Goal: Task Accomplishment & Management: Manage account settings

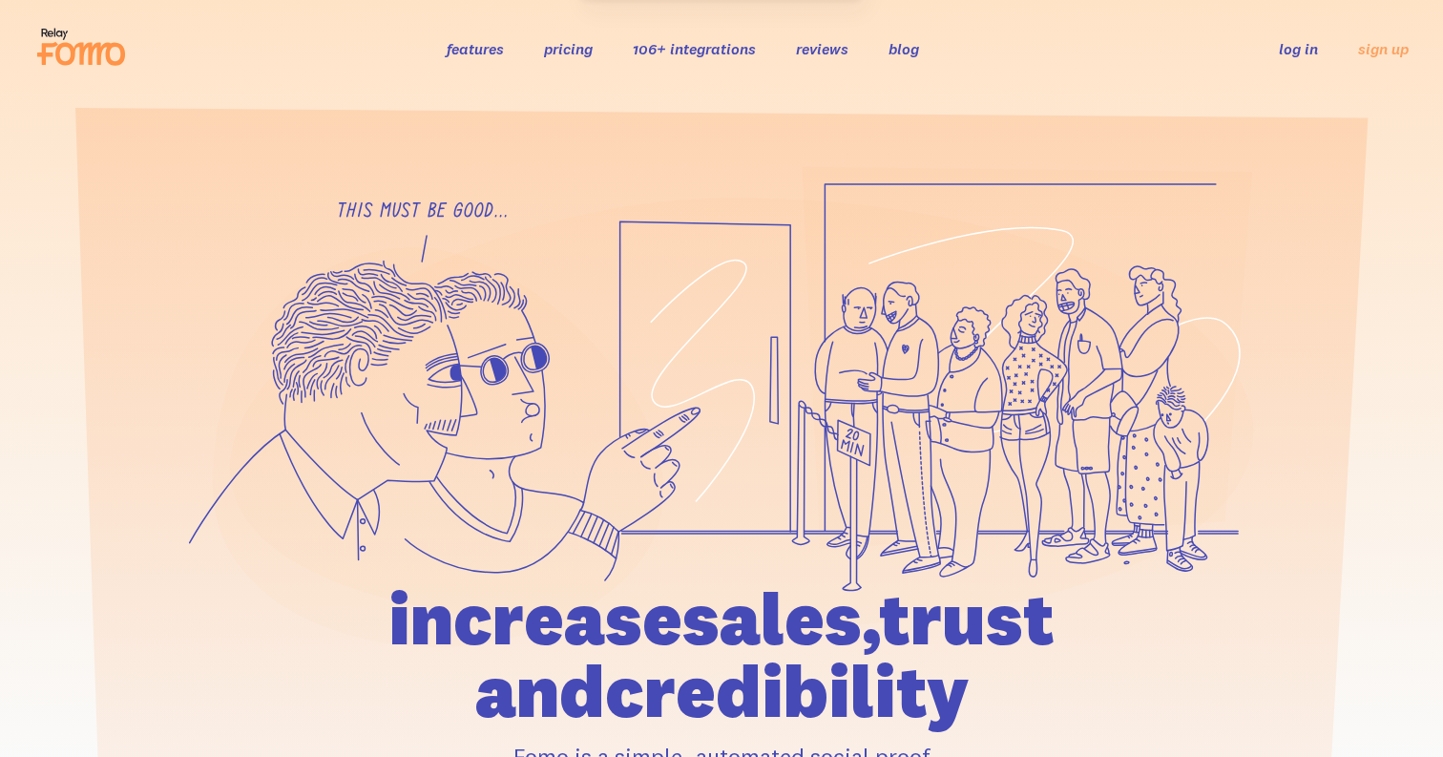
click at [1286, 51] on link "log in" at bounding box center [1297, 48] width 39 height 19
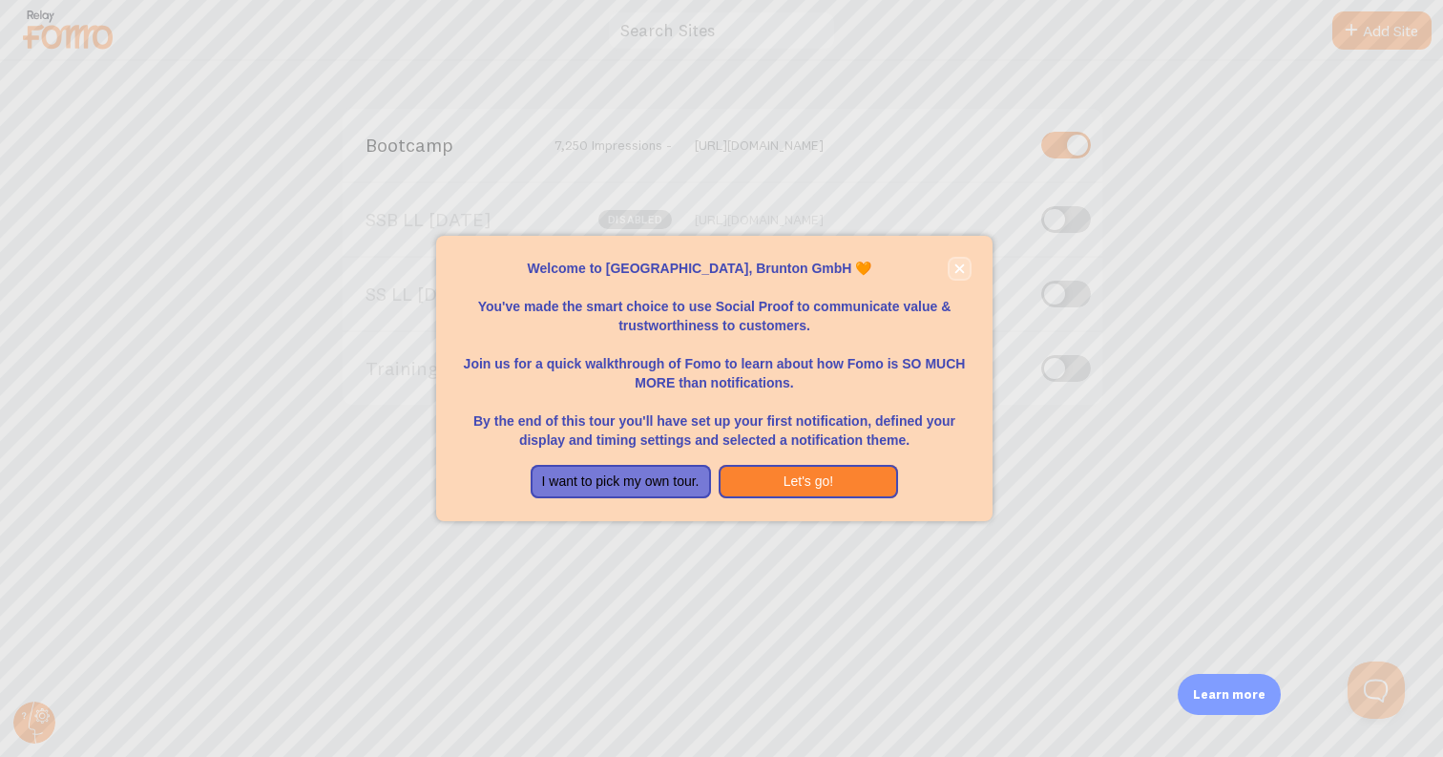
click at [950, 267] on button "close," at bounding box center [959, 269] width 20 height 20
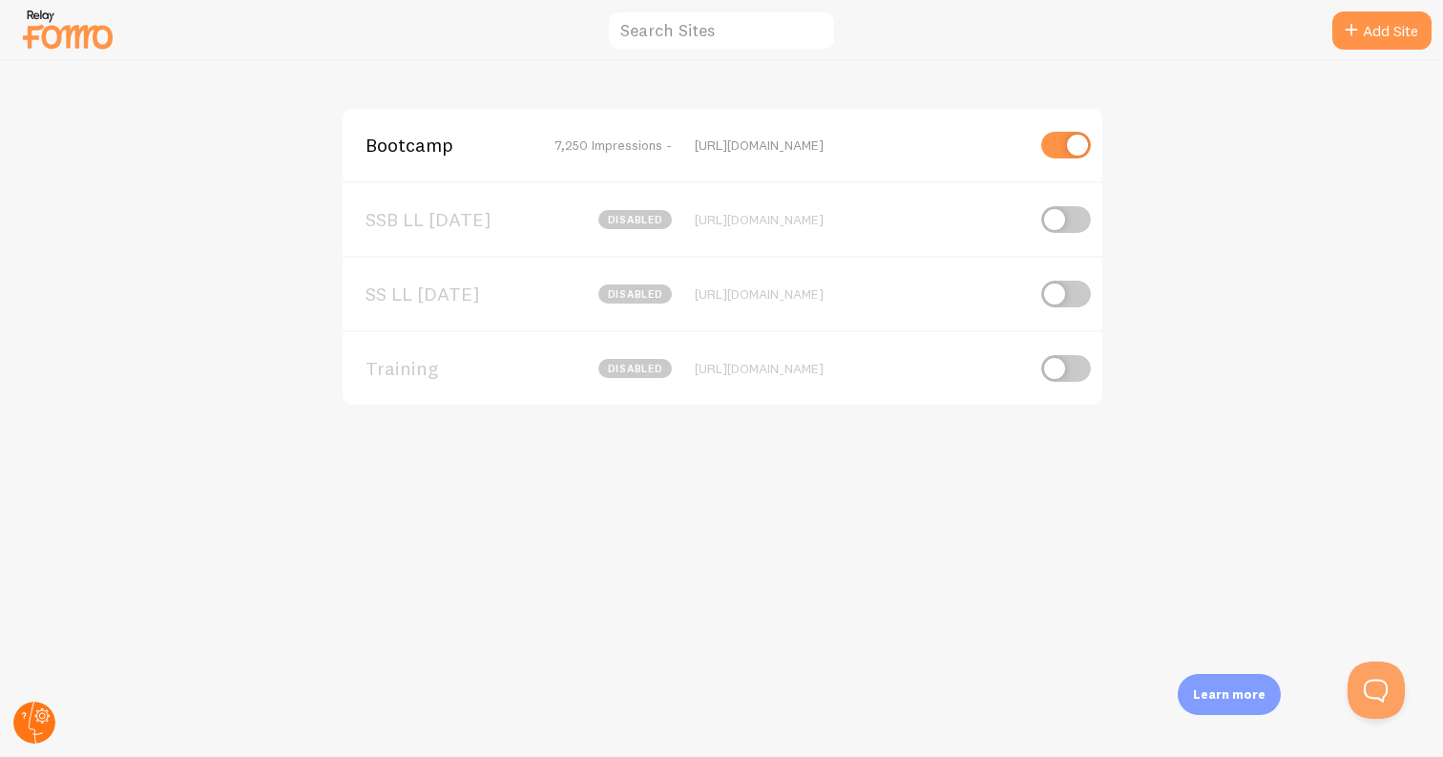
click at [36, 719] on icon at bounding box center [42, 715] width 15 height 15
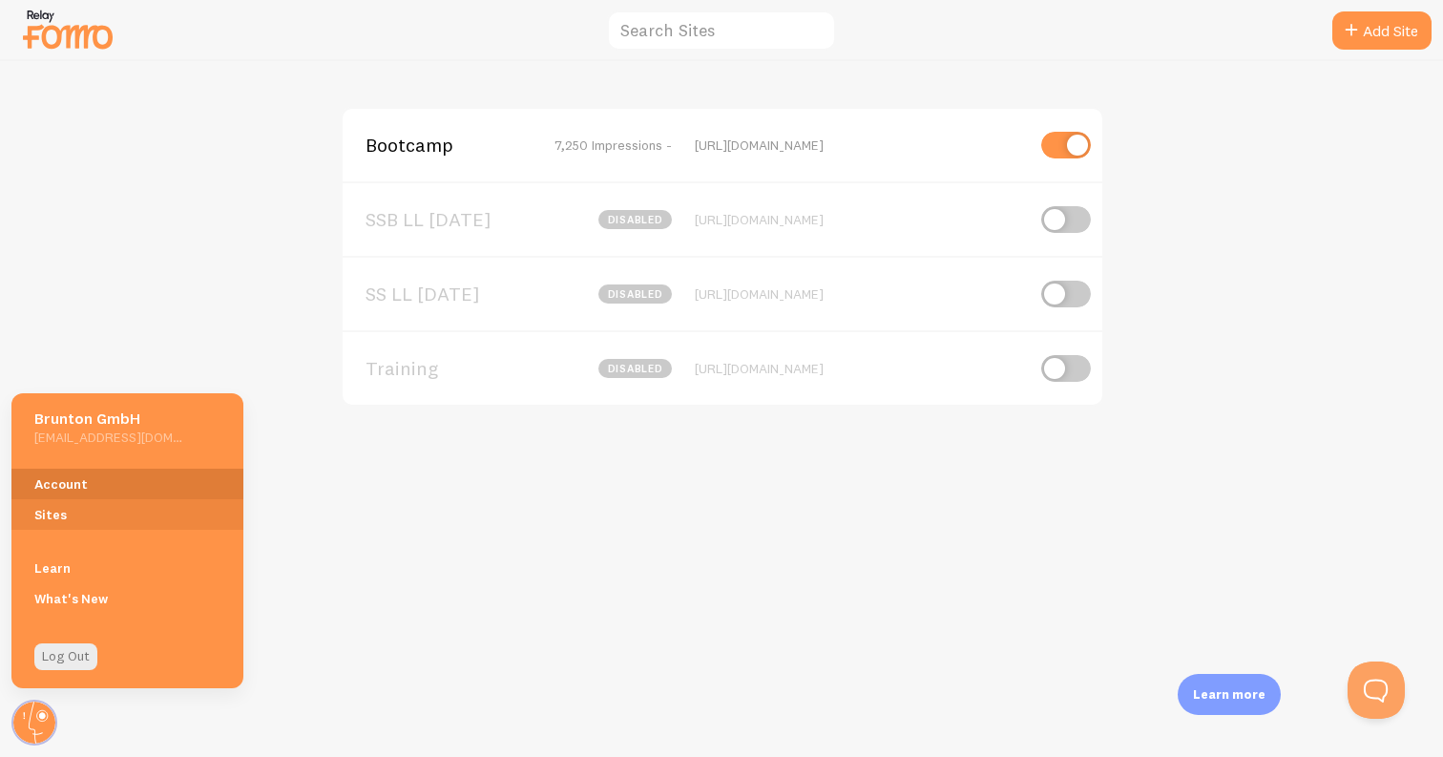
click at [82, 480] on link "Account" at bounding box center [127, 483] width 232 height 31
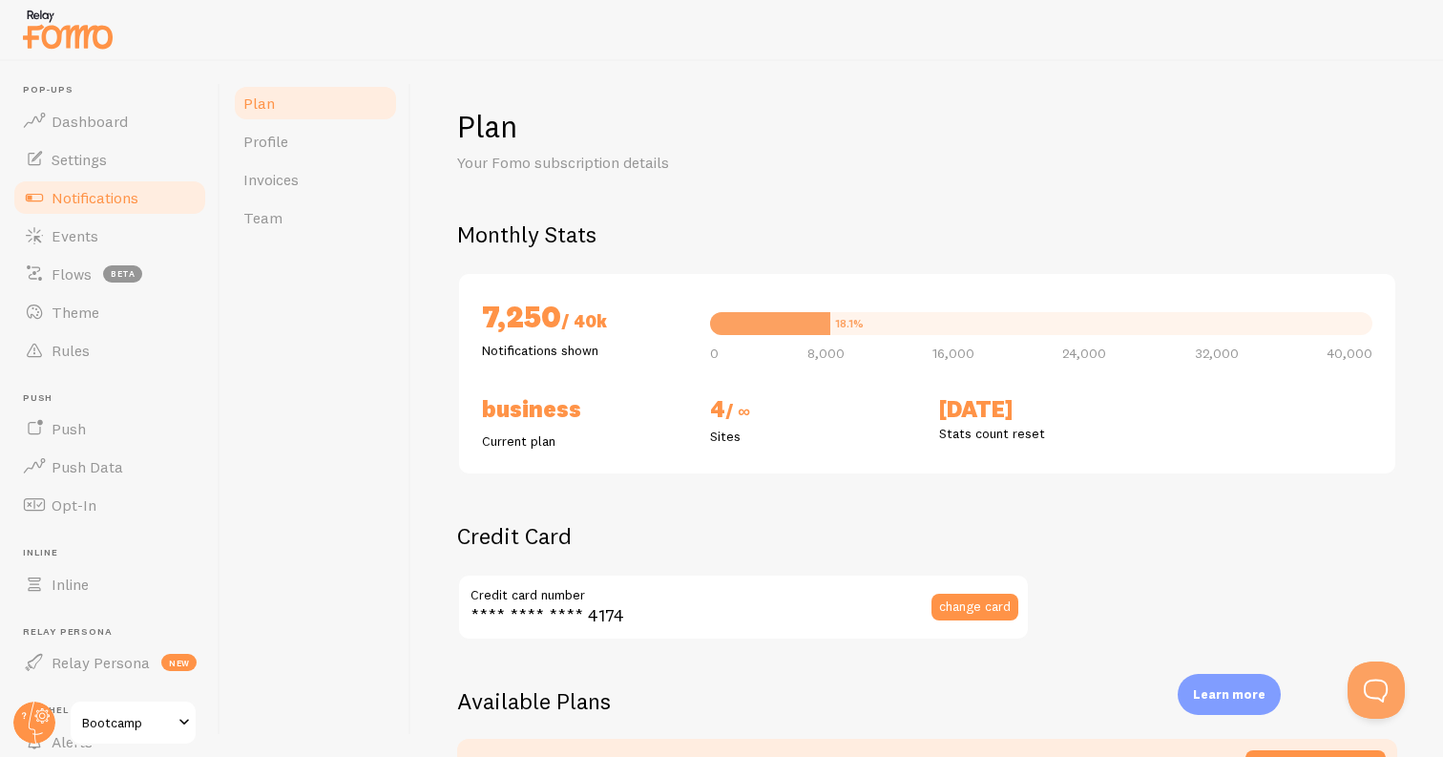
click at [126, 196] on span "Notifications" at bounding box center [95, 197] width 87 height 19
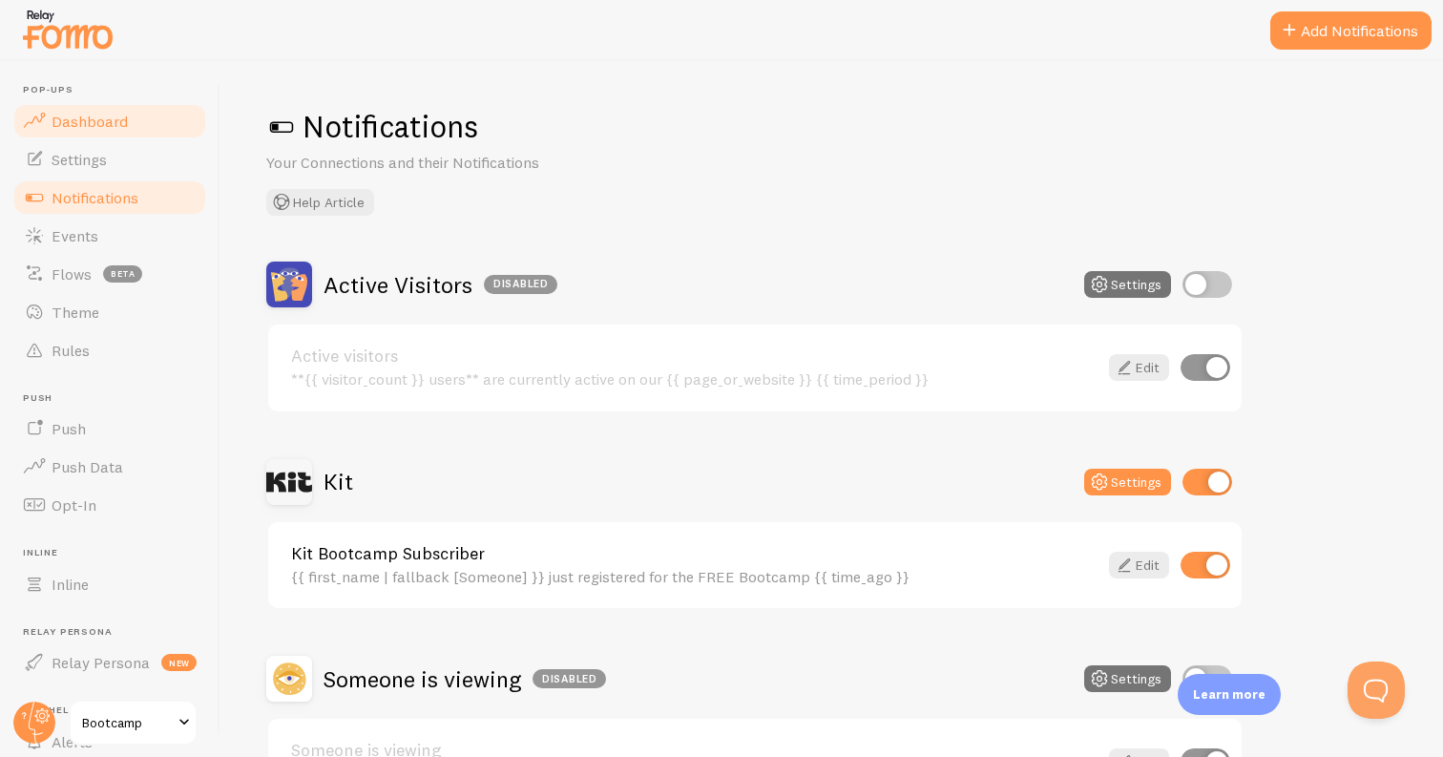
click at [128, 126] on link "Dashboard" at bounding box center [109, 121] width 197 height 38
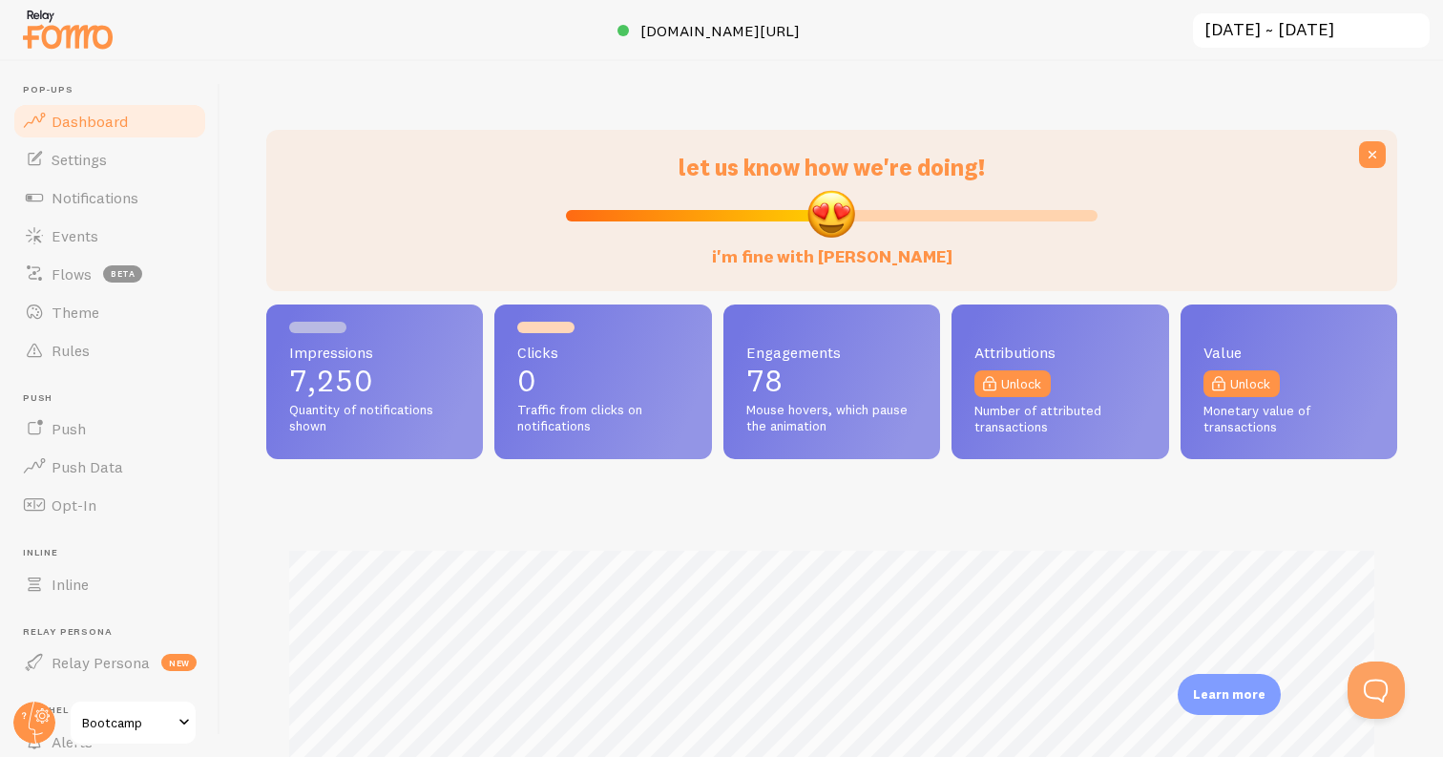
scroll to position [501, 1131]
click at [124, 160] on link "Settings" at bounding box center [109, 159] width 197 height 38
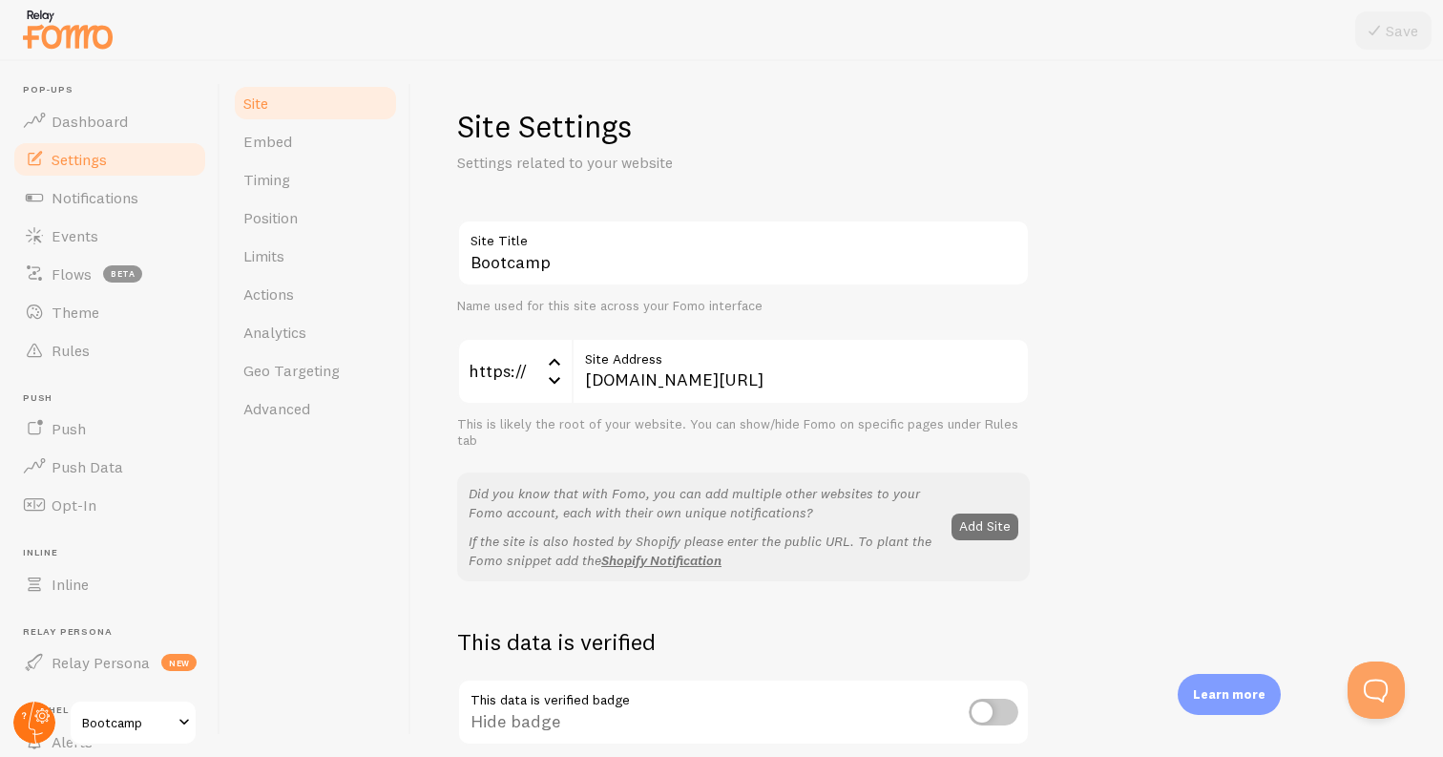
click at [41, 716] on icon at bounding box center [42, 716] width 7 height 7
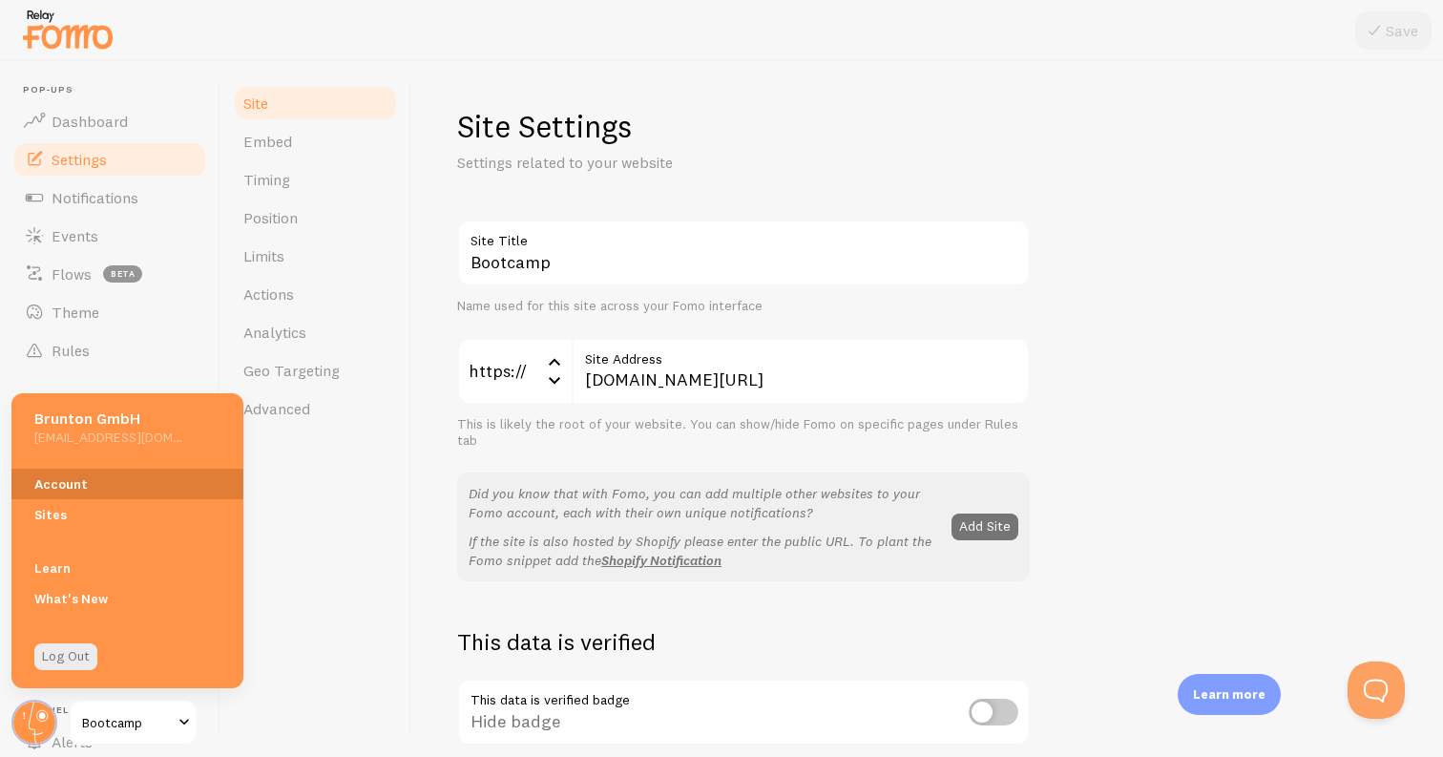
click at [106, 486] on link "Account" at bounding box center [127, 483] width 232 height 31
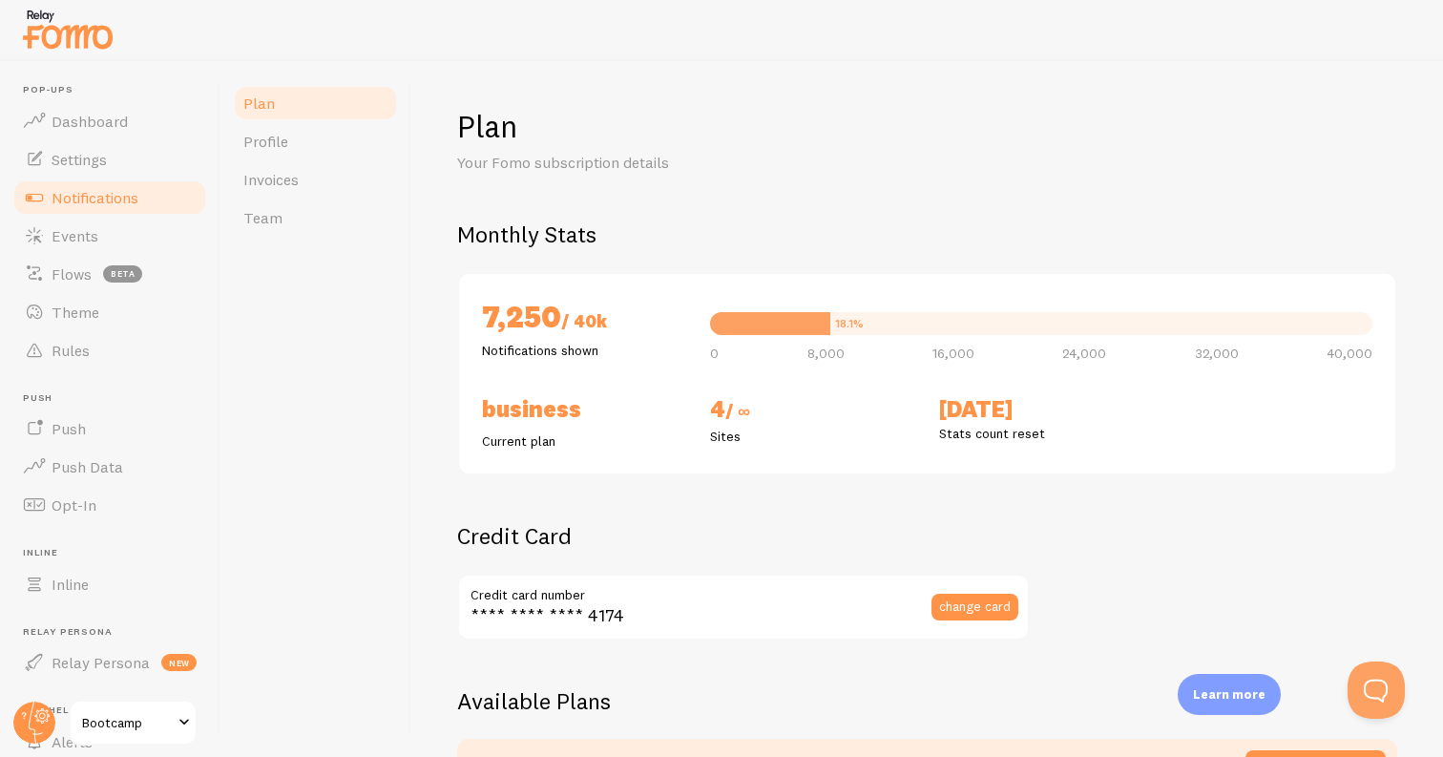
click at [144, 200] on link "Notifications" at bounding box center [109, 197] width 197 height 38
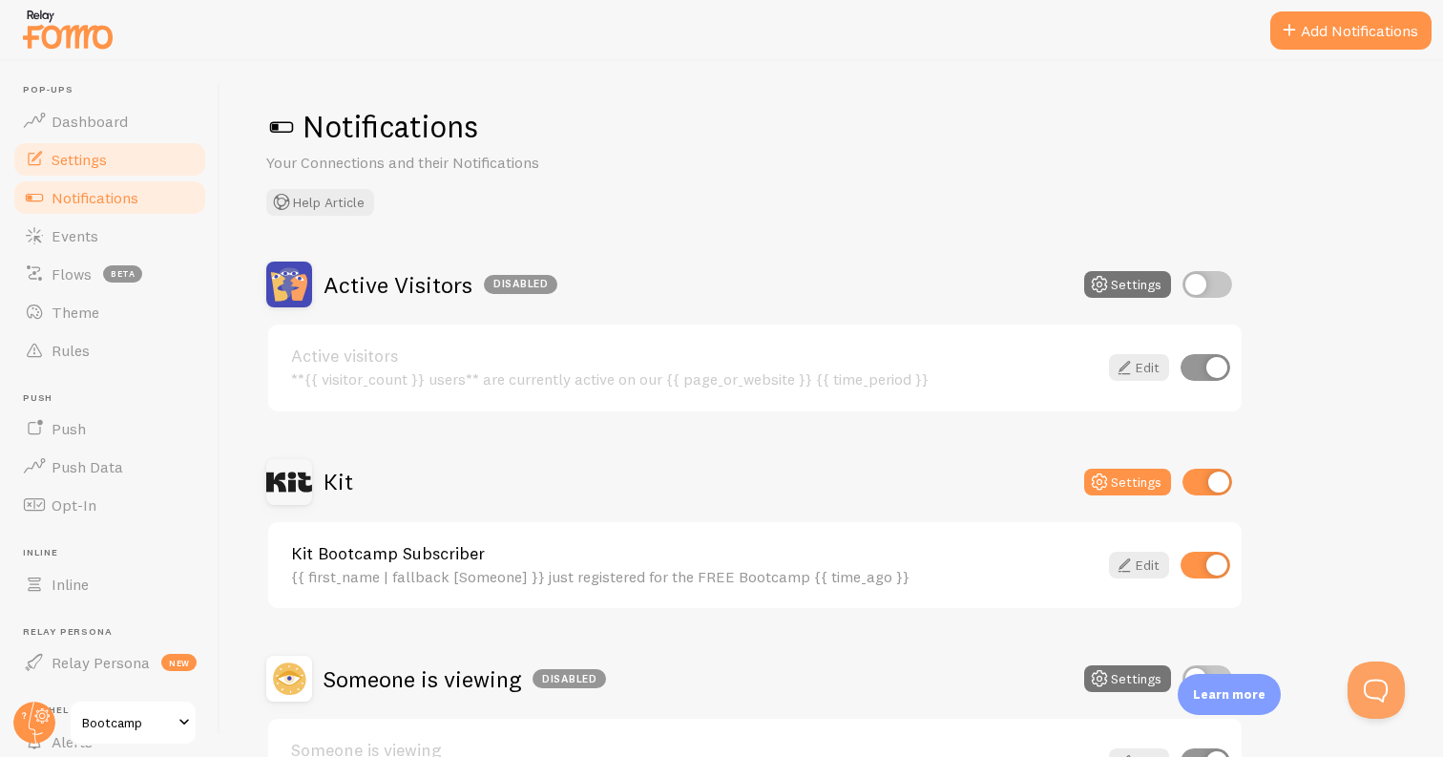
click at [144, 163] on link "Settings" at bounding box center [109, 159] width 197 height 38
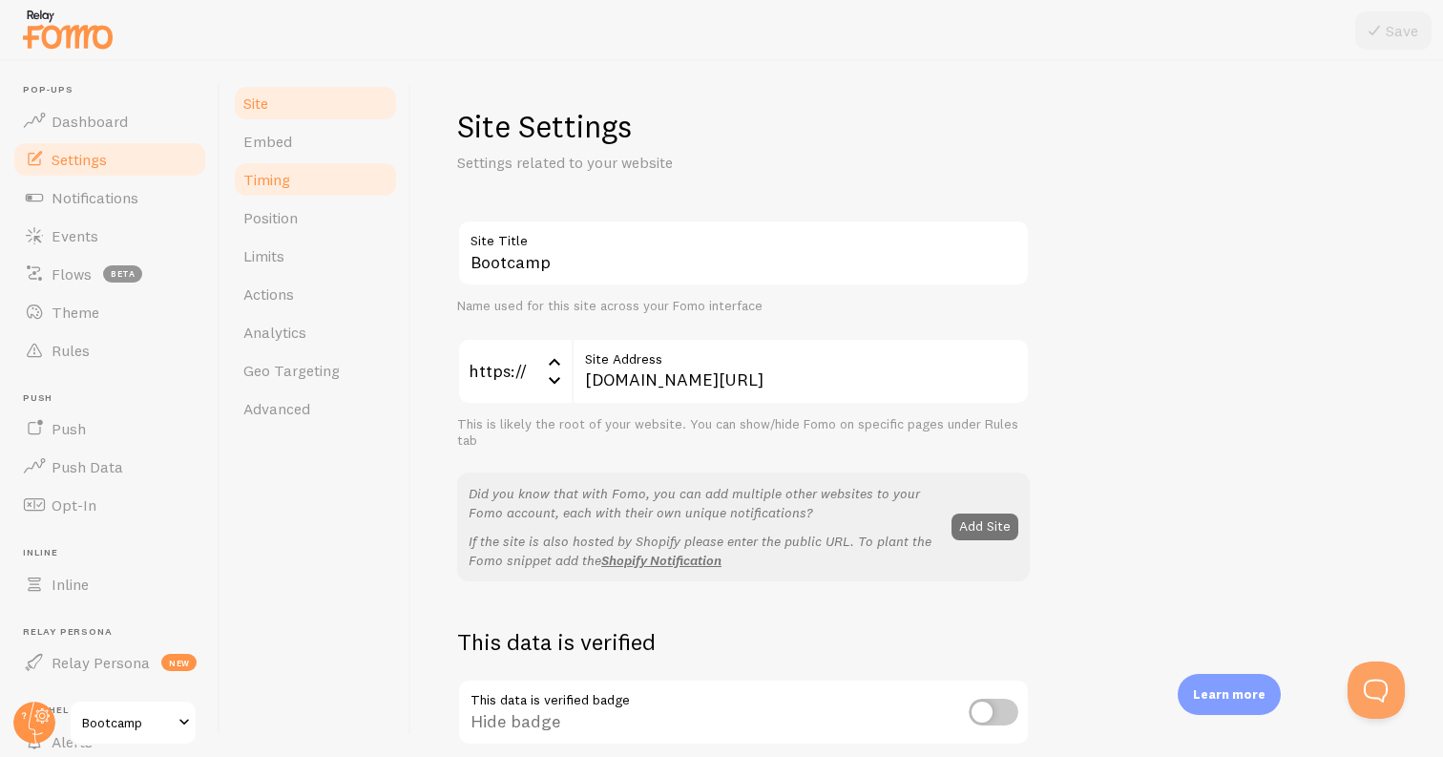
click at [322, 171] on link "Timing" at bounding box center [315, 179] width 167 height 38
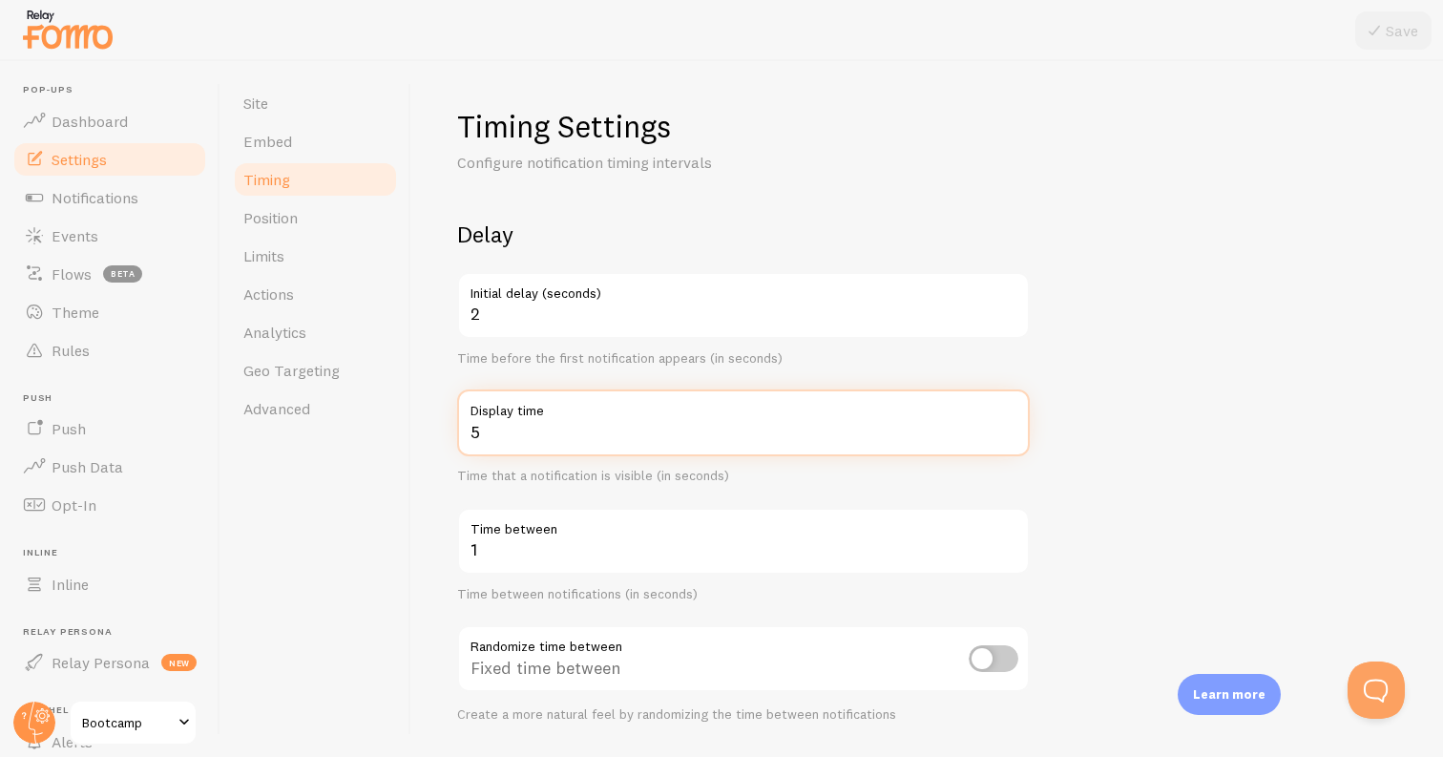
type input "5"
click at [1007, 438] on input "5" at bounding box center [743, 422] width 572 height 67
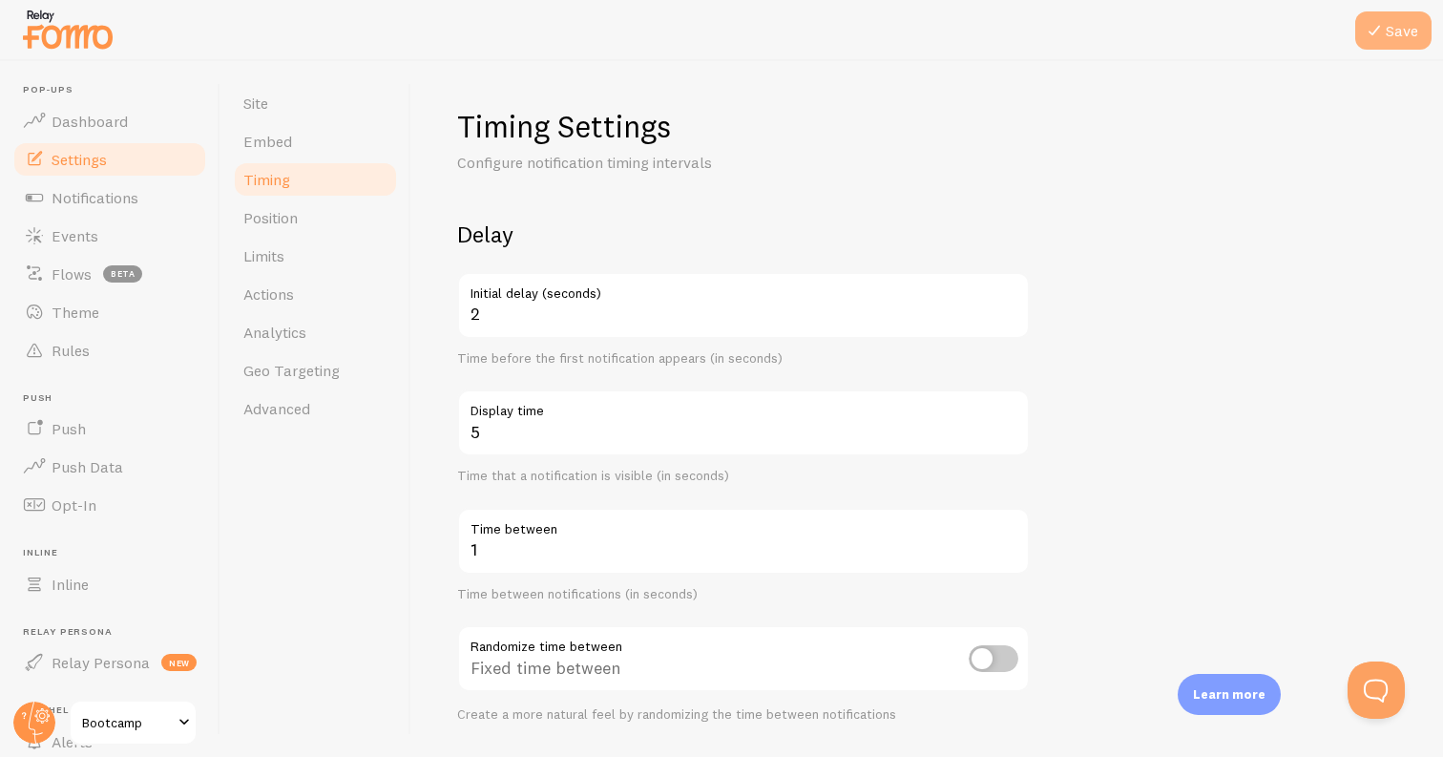
click at [1394, 31] on button "Save" at bounding box center [1393, 30] width 76 height 38
